Goal: Check status

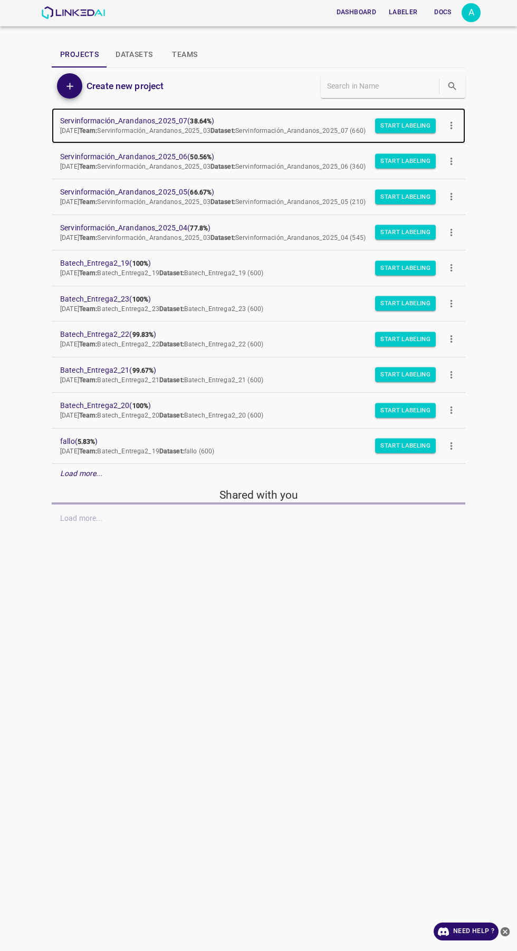
click at [105, 116] on span "Servinformación_Arandanos_2025_07 ( 38.64% )" at bounding box center [250, 120] width 380 height 11
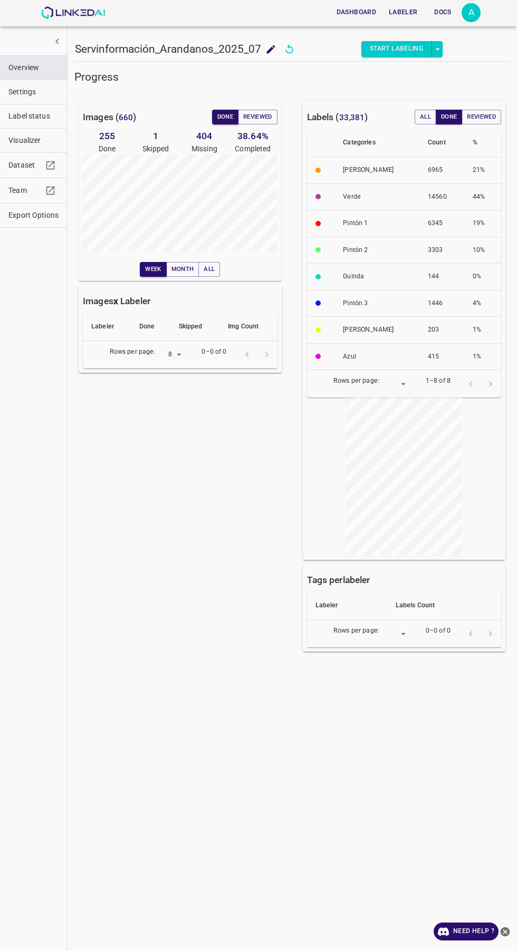
click at [18, 139] on span "Visualizer" at bounding box center [33, 140] width 50 height 11
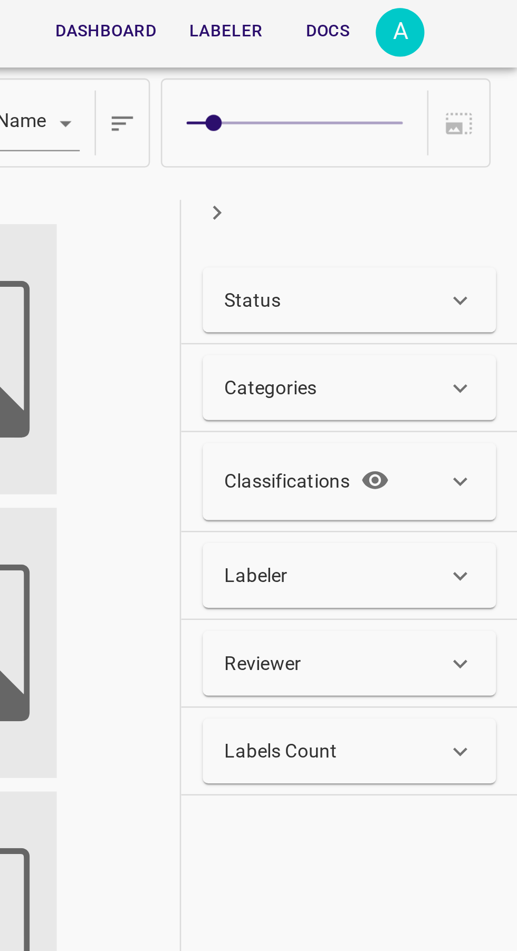
click at [468, 107] on div "Status" at bounding box center [451, 116] width 114 height 25
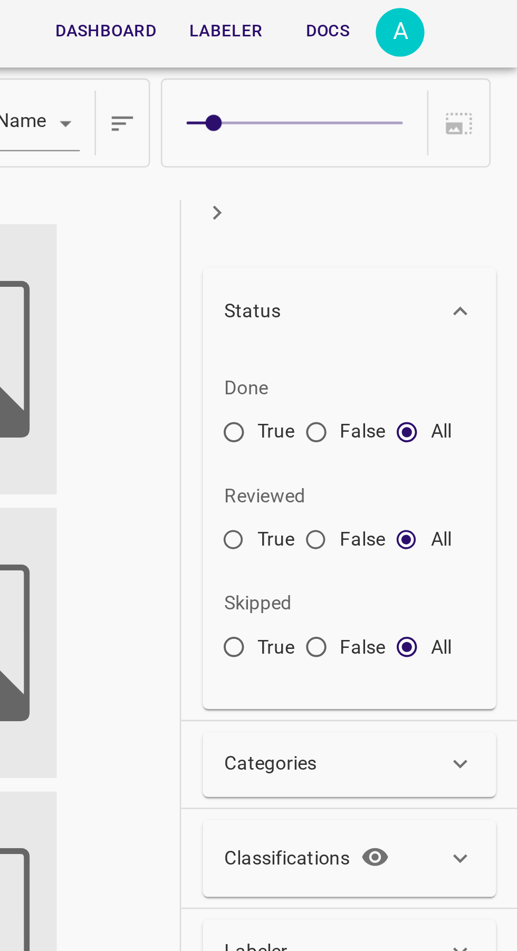
click at [404, 170] on input "True" at bounding box center [405, 170] width 19 height 19
radio input "true"
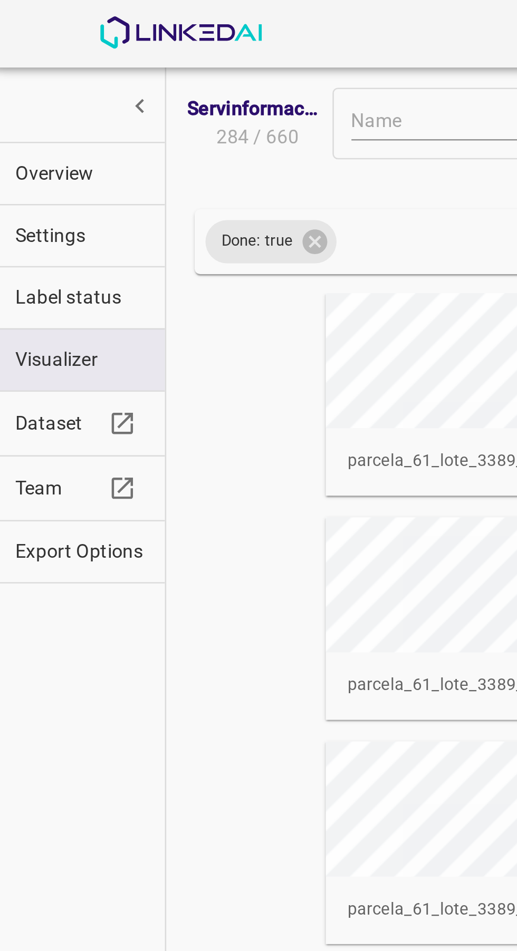
click at [28, 70] on span "Overview" at bounding box center [33, 67] width 50 height 11
